Goal: Check status: Check status

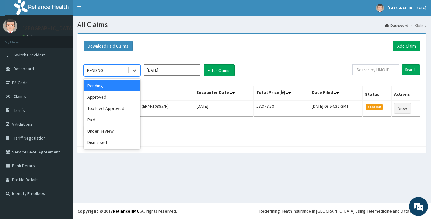
click at [93, 70] on div "PENDING" at bounding box center [95, 70] width 16 height 6
click at [163, 73] on input "[DATE]" at bounding box center [172, 69] width 57 height 11
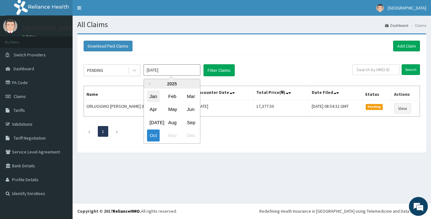
click at [153, 96] on div "Jan" at bounding box center [153, 97] width 13 height 12
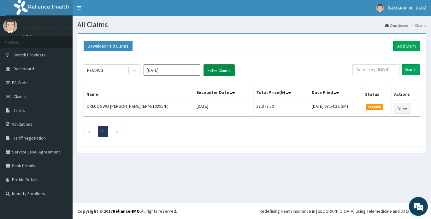
click at [218, 71] on button "Filter Claims" at bounding box center [219, 70] width 31 height 12
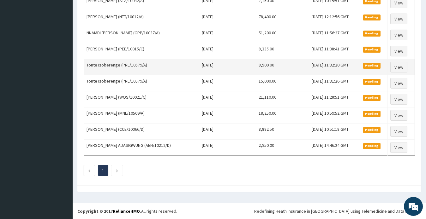
scroll to position [13, 0]
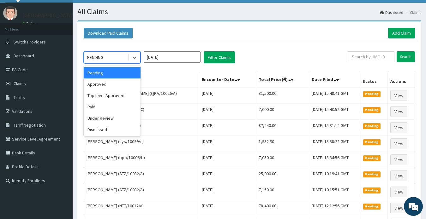
click at [107, 62] on div "PENDING" at bounding box center [106, 57] width 44 height 10
click at [102, 82] on div "Approved" at bounding box center [112, 84] width 57 height 11
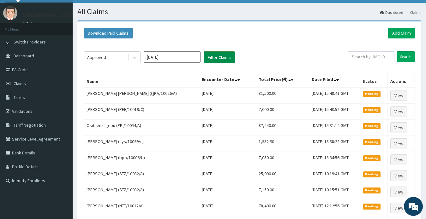
click at [216, 58] on button "Filter Claims" at bounding box center [219, 57] width 31 height 12
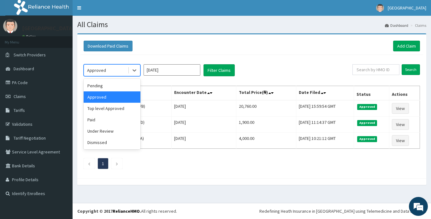
click at [101, 70] on div "Approved" at bounding box center [96, 70] width 19 height 6
click at [100, 141] on div "Dismissed" at bounding box center [112, 142] width 57 height 11
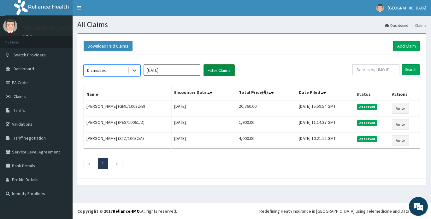
click at [212, 70] on button "Filter Claims" at bounding box center [219, 70] width 31 height 12
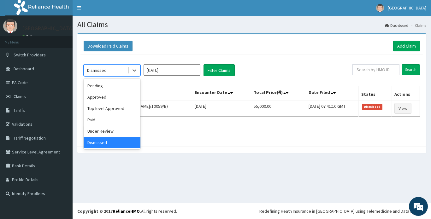
click at [106, 72] on div "Dismissed" at bounding box center [97, 70] width 20 height 6
click at [107, 131] on div "Under Review" at bounding box center [112, 131] width 57 height 11
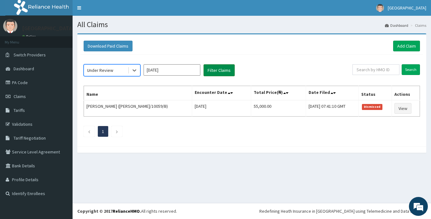
click at [217, 70] on button "Filter Claims" at bounding box center [219, 70] width 31 height 12
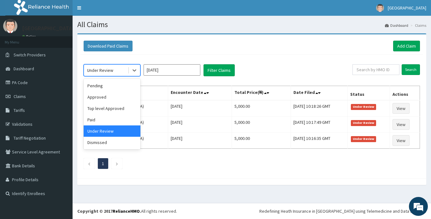
click at [108, 71] on div "Under Review" at bounding box center [100, 70] width 26 height 6
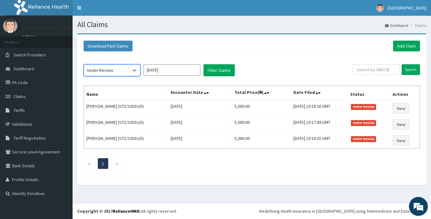
click at [111, 67] on div "Under Review" at bounding box center [106, 70] width 44 height 10
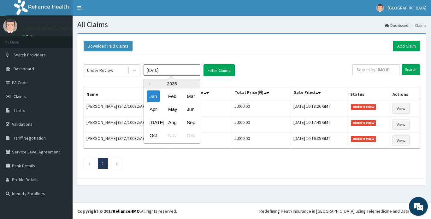
click at [169, 72] on input "[DATE]" at bounding box center [172, 69] width 57 height 11
click at [149, 84] on button "Previous Year" at bounding box center [148, 83] width 3 height 3
click at [190, 136] on div "Dec" at bounding box center [190, 136] width 13 height 12
type input "[DATE]"
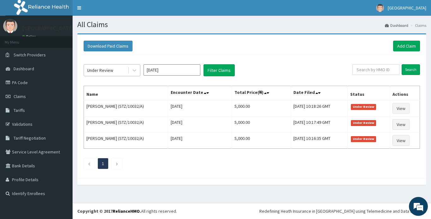
click at [104, 68] on div "Under Review" at bounding box center [100, 70] width 26 height 6
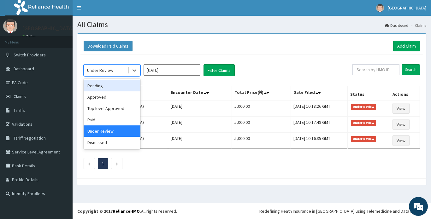
click at [102, 86] on div "Pending" at bounding box center [112, 85] width 57 height 11
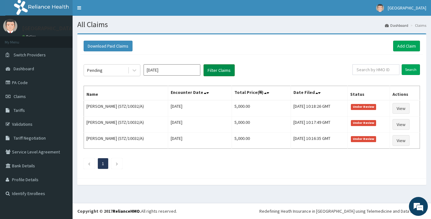
click at [218, 71] on button "Filter Claims" at bounding box center [219, 70] width 31 height 12
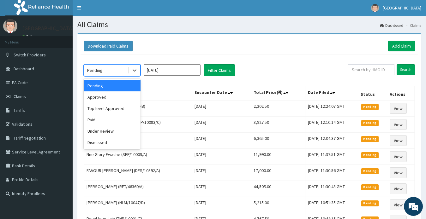
click at [107, 70] on div "Pending" at bounding box center [106, 70] width 44 height 10
click at [98, 98] on div "Approved" at bounding box center [112, 97] width 57 height 11
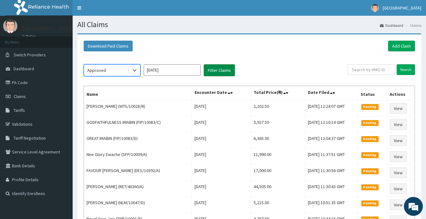
click at [217, 69] on button "Filter Claims" at bounding box center [219, 70] width 31 height 12
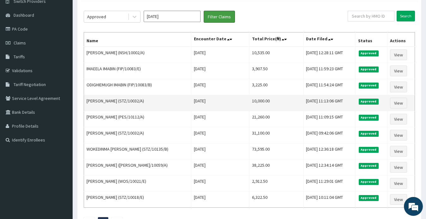
scroll to position [43, 0]
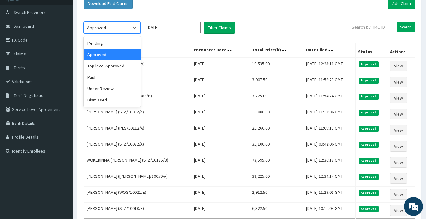
click at [105, 29] on div "Approved" at bounding box center [106, 28] width 44 height 10
click at [102, 75] on div "Paid" at bounding box center [112, 77] width 57 height 11
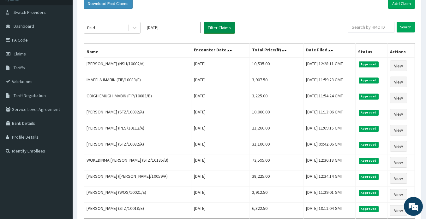
click at [218, 26] on button "Filter Claims" at bounding box center [219, 28] width 31 height 12
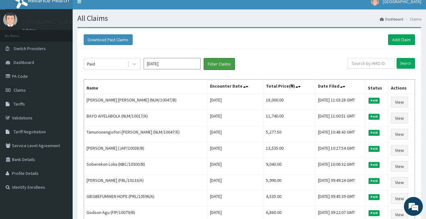
scroll to position [0, 0]
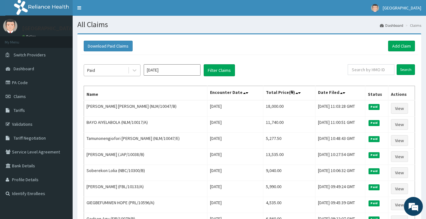
click at [103, 73] on div "Paid" at bounding box center [106, 70] width 44 height 10
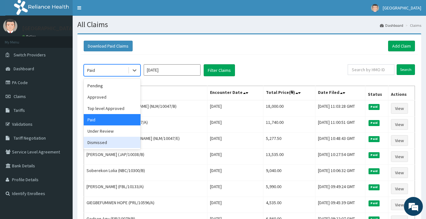
click at [103, 140] on div "Dismissed" at bounding box center [112, 142] width 57 height 11
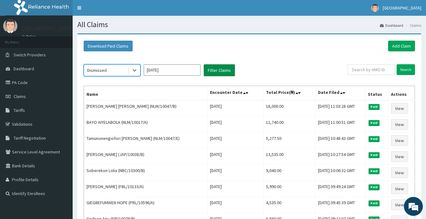
click at [219, 68] on button "Filter Claims" at bounding box center [219, 70] width 31 height 12
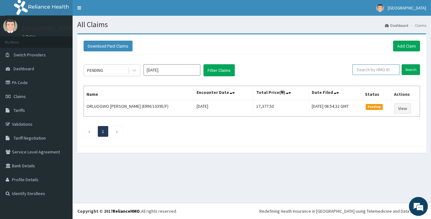
click at [374, 72] on input "text" at bounding box center [376, 69] width 47 height 11
paste input "SKN/10106/B"
type input "SKN/10106/B"
click at [409, 69] on input "Search" at bounding box center [411, 69] width 18 height 11
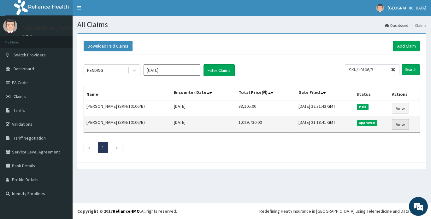
click at [400, 123] on link "View" at bounding box center [400, 124] width 17 height 11
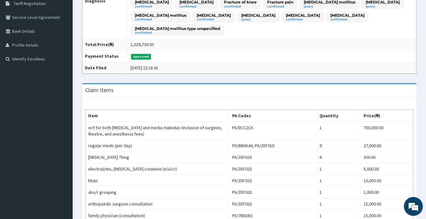
scroll to position [131, 0]
